Goal: Transaction & Acquisition: Obtain resource

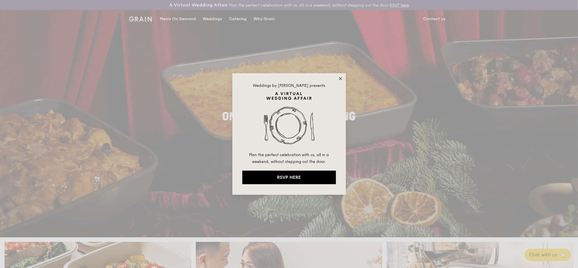
click at [338, 78] on icon at bounding box center [340, 78] width 5 height 5
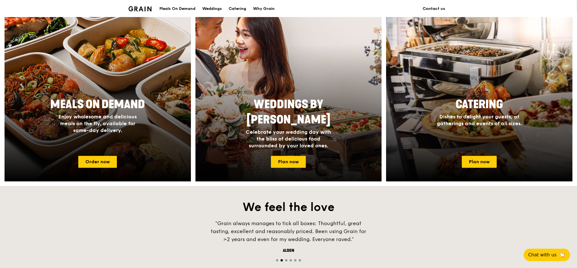
scroll to position [265, 0]
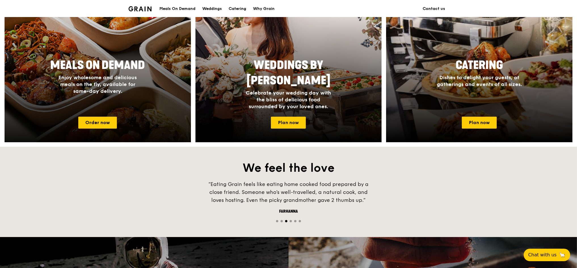
click at [89, 66] on span "Meals On Demand" at bounding box center [97, 65] width 95 height 14
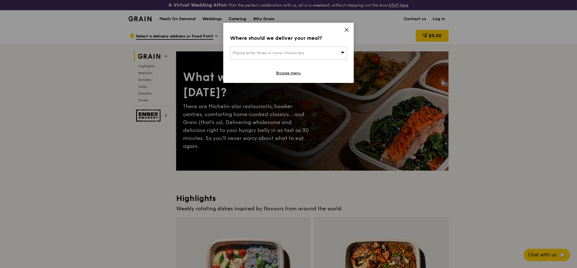
click at [345, 27] on div "Where should we deliver your meal? Please enter three or more characters Browse…" at bounding box center [288, 53] width 131 height 60
click at [348, 32] on icon at bounding box center [346, 29] width 5 height 5
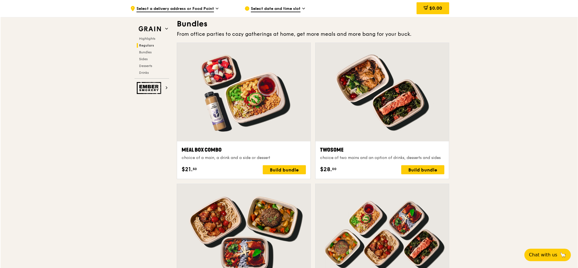
scroll to position [832, 0]
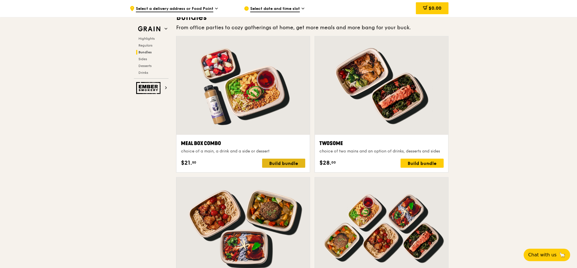
click at [282, 163] on div "Build bundle" at bounding box center [283, 163] width 43 height 9
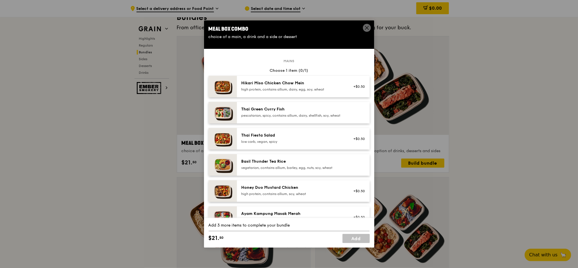
drag, startPoint x: 320, startPoint y: 28, endPoint x: 491, endPoint y: 49, distance: 172.1
click at [413, 33] on div "Meal Box Combo choice of a main, a drink and a side or dessert Mains Choose 1 i…" at bounding box center [289, 134] width 578 height 268
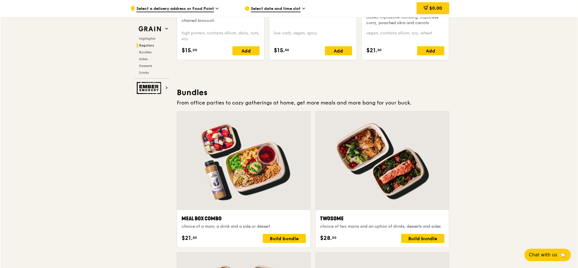
scroll to position [794, 0]
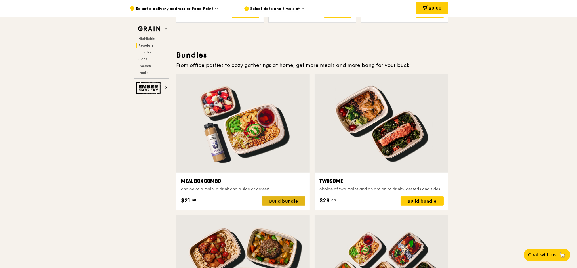
click at [276, 199] on div "Build bundle" at bounding box center [283, 200] width 43 height 9
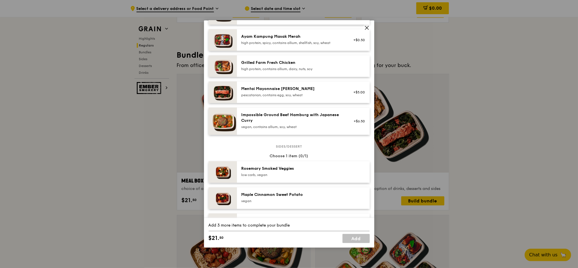
scroll to position [189, 0]
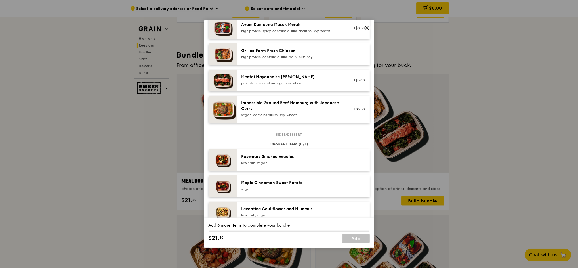
drag, startPoint x: 305, startPoint y: 33, endPoint x: 365, endPoint y: 27, distance: 60.5
click at [365, 28] on icon at bounding box center [366, 27] width 5 height 5
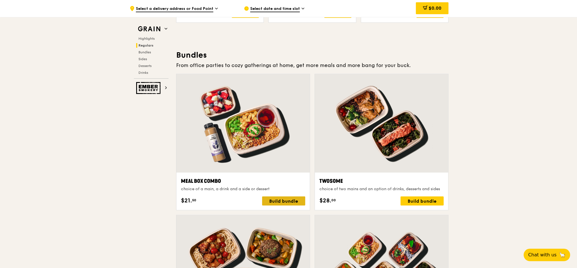
click at [282, 200] on div "Build bundle" at bounding box center [283, 200] width 43 height 9
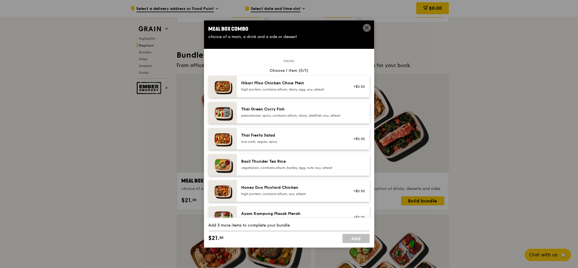
drag, startPoint x: 329, startPoint y: 31, endPoint x: 422, endPoint y: 123, distance: 131.0
click at [405, 58] on div "Meal Box Combo choice of a main, a drink and a side or dessert Mains Choose 1 i…" at bounding box center [289, 134] width 578 height 268
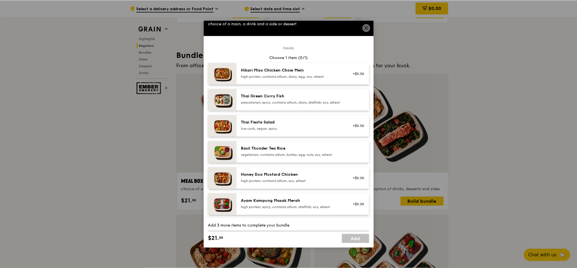
scroll to position [0, 0]
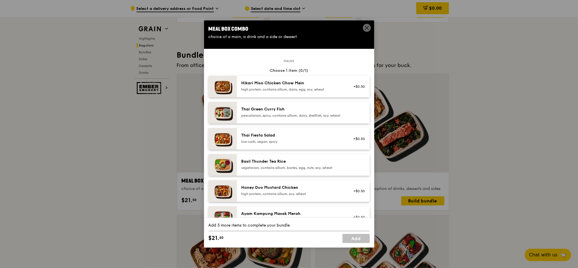
click at [232, 89] on img at bounding box center [223, 87] width 28 height 22
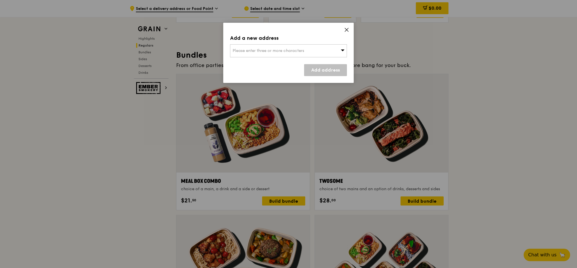
click at [343, 47] on div "Please enter three or more characters" at bounding box center [288, 50] width 117 height 13
click at [348, 28] on icon at bounding box center [346, 29] width 5 height 5
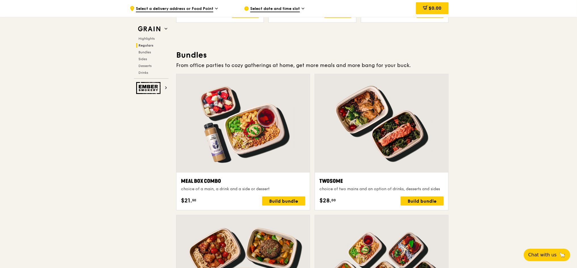
click at [186, 110] on div at bounding box center [242, 123] width 133 height 98
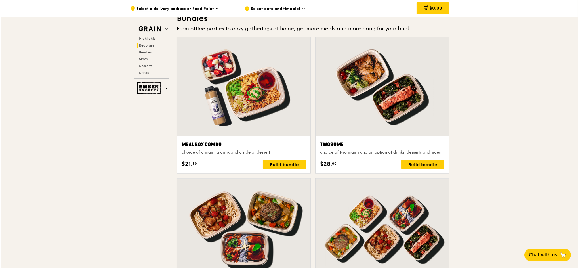
scroll to position [832, 0]
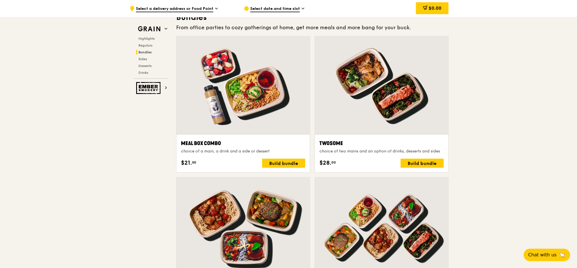
drag, startPoint x: 230, startPoint y: 101, endPoint x: 215, endPoint y: 99, distance: 15.7
click at [215, 99] on div at bounding box center [242, 85] width 133 height 98
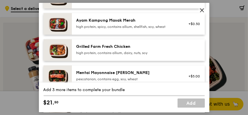
scroll to position [182, 0]
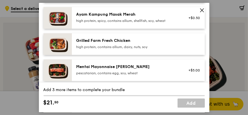
drag, startPoint x: 128, startPoint y: 45, endPoint x: 125, endPoint y: 44, distance: 3.1
click at [125, 43] on div "Grilled Farm Fresh Chicken" at bounding box center [127, 41] width 102 height 6
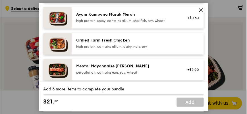
scroll to position [832, 0]
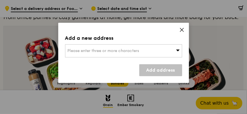
click at [178, 48] on div "Please enter three or more characters" at bounding box center [123, 50] width 117 height 13
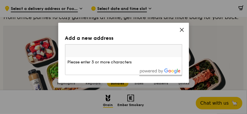
click at [181, 29] on icon at bounding box center [181, 29] width 5 height 5
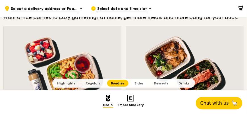
click at [116, 84] on span "Bundles" at bounding box center [117, 83] width 13 height 4
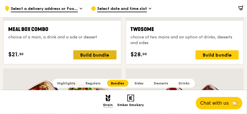
click at [94, 55] on div "Build bundle" at bounding box center [94, 54] width 43 height 9
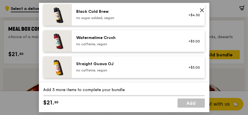
scroll to position [767, 0]
click at [201, 10] on icon at bounding box center [201, 10] width 3 height 3
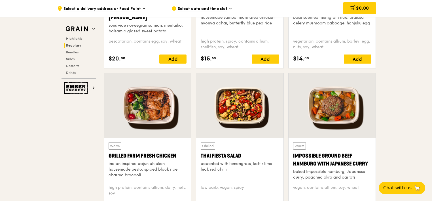
scroll to position [602, 0]
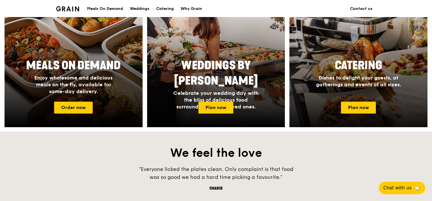
scroll to position [265, 0]
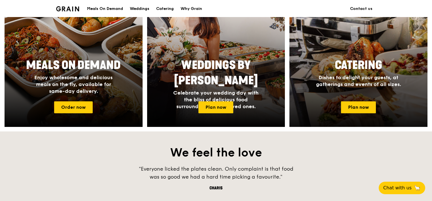
click at [355, 72] on h2 "Catering" at bounding box center [359, 65] width 107 height 15
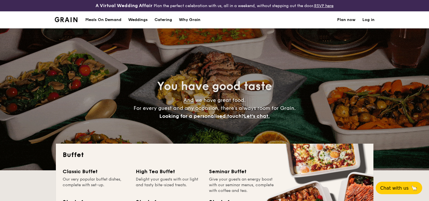
select select
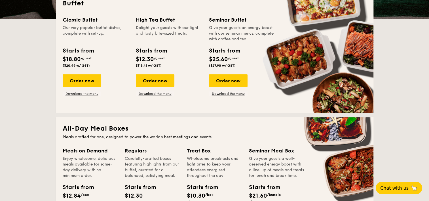
scroll to position [142, 0]
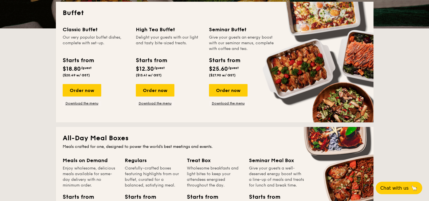
drag, startPoint x: 85, startPoint y: 92, endPoint x: 91, endPoint y: 106, distance: 15.5
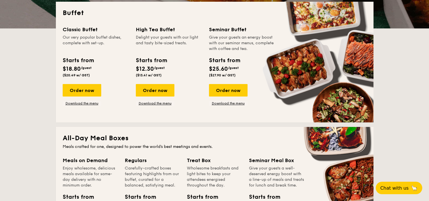
click at [92, 107] on div "Classic Buffet Our very popular buffet dishes, complete with set-up. Starts fro…" at bounding box center [215, 71] width 304 height 90
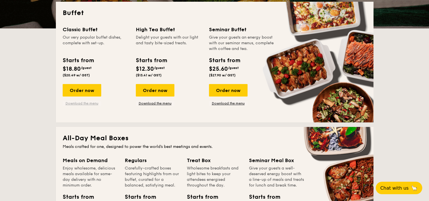
drag, startPoint x: 91, startPoint y: 106, endPoint x: 79, endPoint y: 102, distance: 12.8
click at [79, 102] on link "Download the menu" at bounding box center [82, 103] width 39 height 5
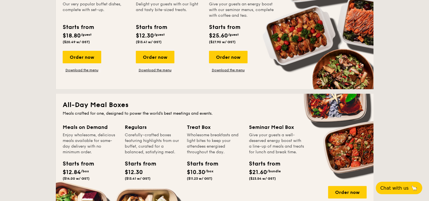
scroll to position [199, 0]
